Goal: Task Accomplishment & Management: Manage account settings

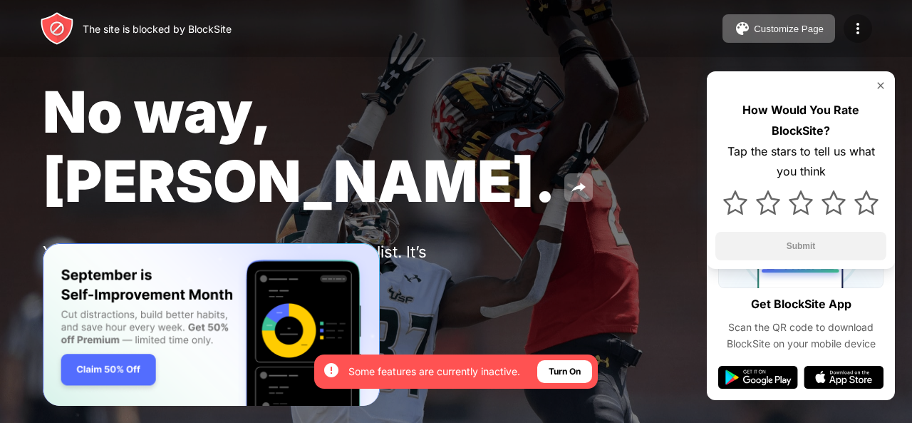
click at [866, 26] on div at bounding box center [858, 28] width 29 height 29
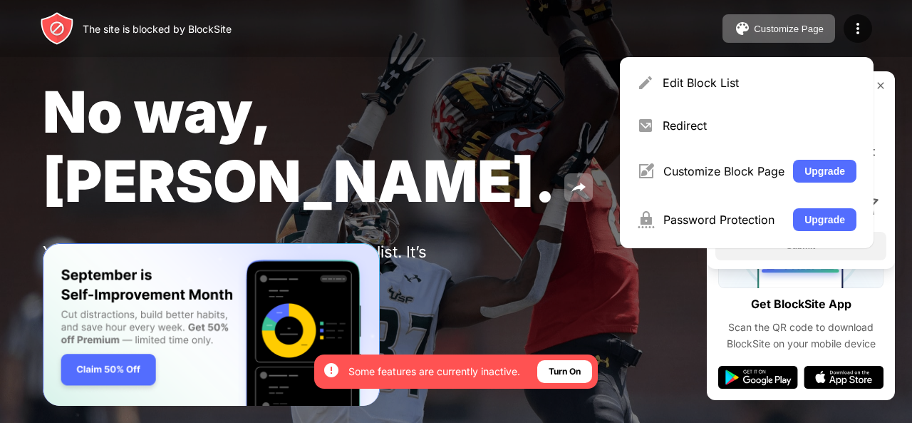
click at [723, 93] on div "Edit Block List" at bounding box center [746, 83] width 237 height 34
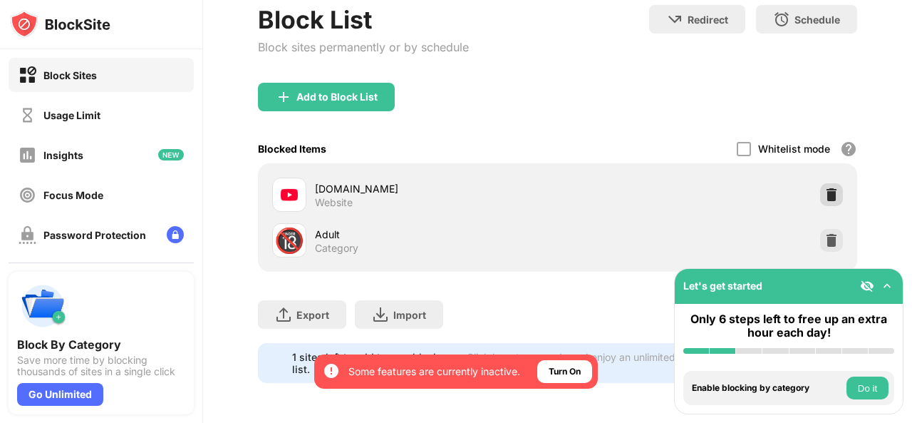
click at [824, 187] on img at bounding box center [831, 194] width 14 height 14
